Goal: Find specific page/section: Find specific page/section

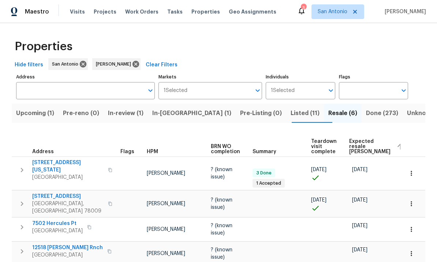
click at [42, 116] on span "Upcoming (1)" at bounding box center [35, 113] width 38 height 10
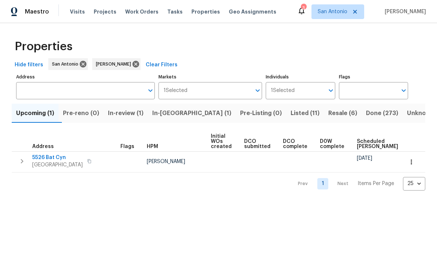
click at [413, 166] on button "button" at bounding box center [411, 162] width 16 height 16
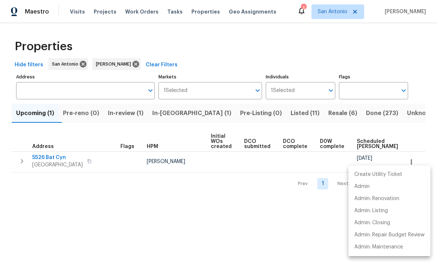
click at [265, 212] on div at bounding box center [218, 131] width 437 height 262
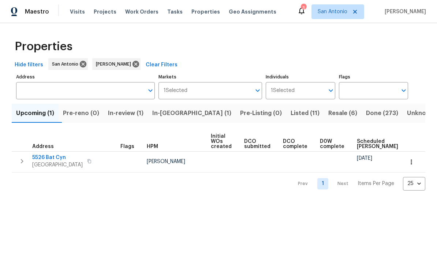
click at [411, 164] on icon "button" at bounding box center [411, 161] width 1 height 5
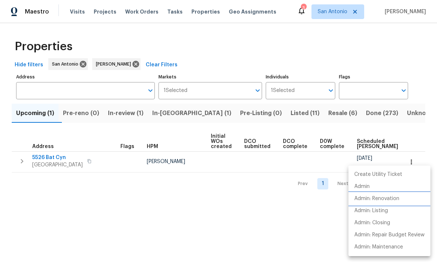
click at [388, 201] on p "Admin: Renovation" at bounding box center [376, 199] width 45 height 8
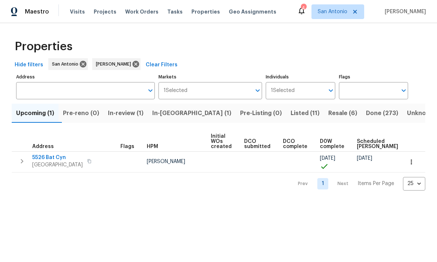
click at [128, 115] on span "In-review (1)" at bounding box center [126, 113] width 36 height 10
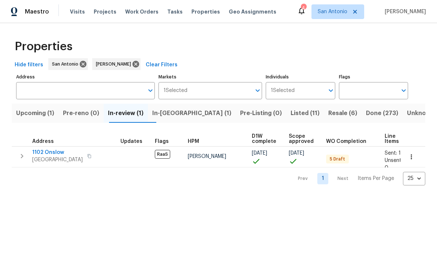
click at [179, 115] on span "In-[GEOGRAPHIC_DATA] (1)" at bounding box center [191, 113] width 79 height 10
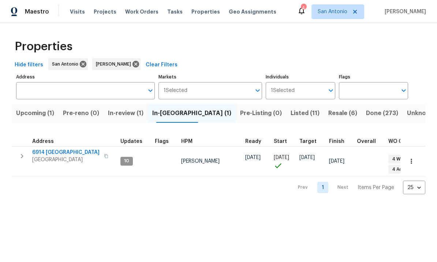
click at [328, 116] on span "Resale (6)" at bounding box center [342, 113] width 29 height 10
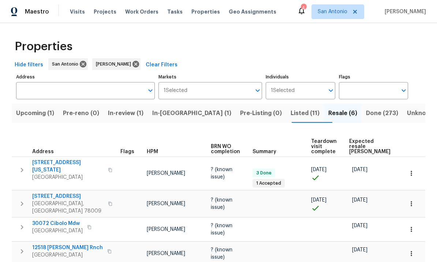
click at [358, 139] on span "Expected resale [PERSON_NAME]" at bounding box center [369, 146] width 41 height 15
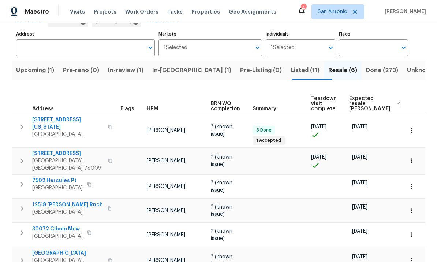
scroll to position [42, 0]
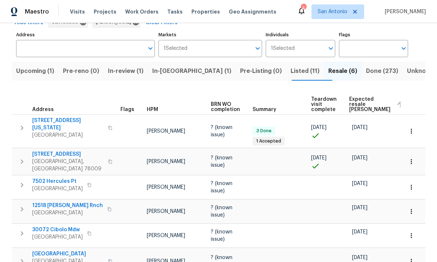
click at [414, 257] on icon "button" at bounding box center [411, 260] width 7 height 7
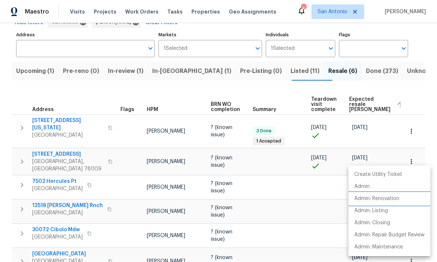
click at [394, 200] on p "Admin: Renovation" at bounding box center [376, 199] width 45 height 8
click at [169, 250] on div at bounding box center [218, 131] width 437 height 262
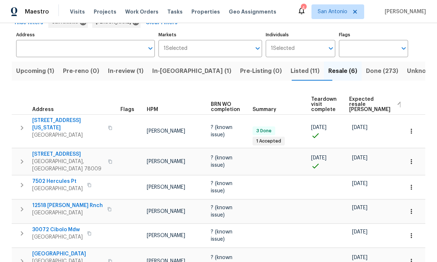
click at [291, 66] on span "Listed (11)" at bounding box center [305, 71] width 29 height 10
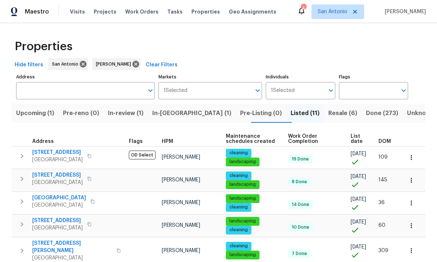
click at [360, 141] on span "List date" at bounding box center [358, 139] width 15 height 10
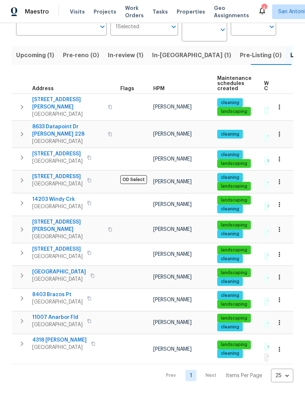
scroll to position [20, 0]
